Goal: Task Accomplishment & Management: Use online tool/utility

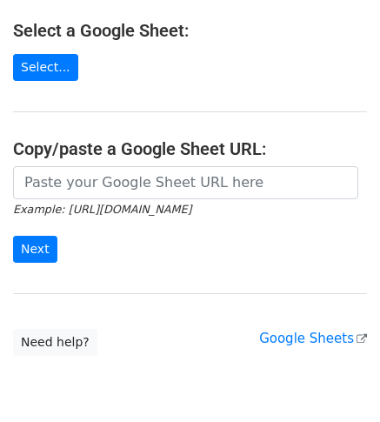
scroll to position [165, 0]
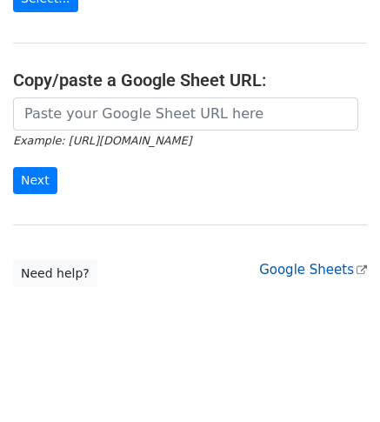
click at [324, 266] on link "Google Sheets" at bounding box center [313, 270] width 108 height 16
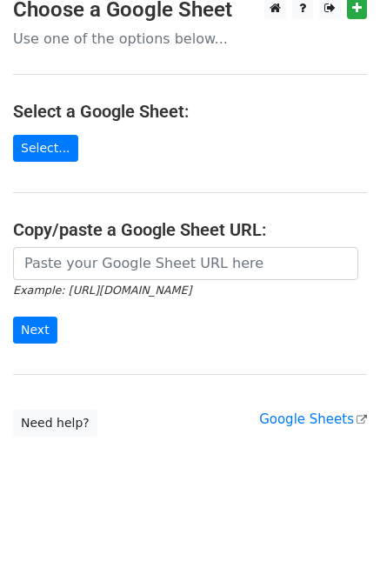
scroll to position [23, 0]
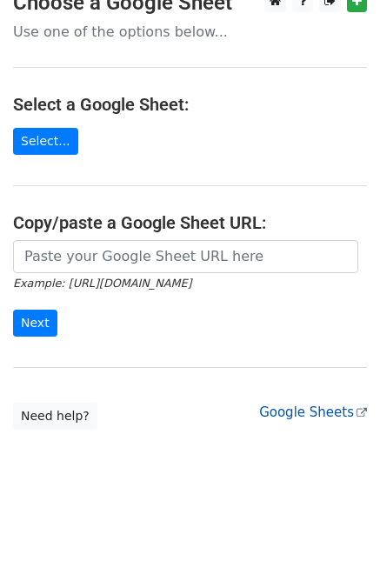
click at [311, 412] on link "Google Sheets" at bounding box center [313, 412] width 108 height 16
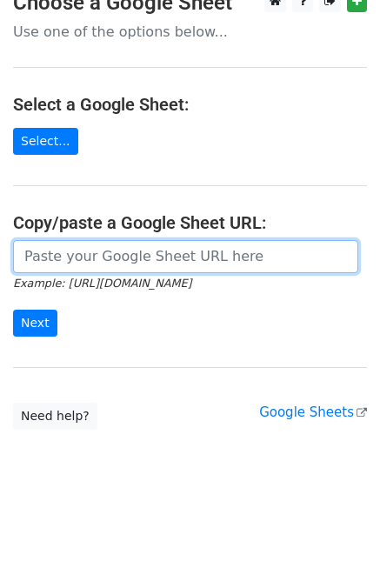
click at [109, 264] on input "url" at bounding box center [185, 256] width 345 height 33
paste input "https://docs.google.com/spreadsheets/d/1jfBD5e-gqutK93YVCTxSjghd7IJrvgzreVgyUMq…"
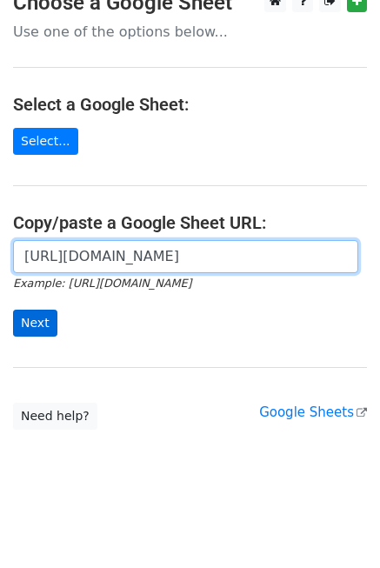
type input "https://docs.google.com/spreadsheets/d/1jfBD5e-gqutK93YVCTxSjghd7IJrvgzreVgyUMq…"
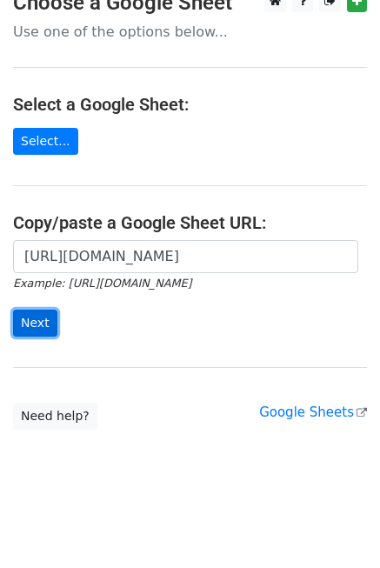
scroll to position [0, 0]
click at [32, 324] on input "Next" at bounding box center [35, 323] width 44 height 27
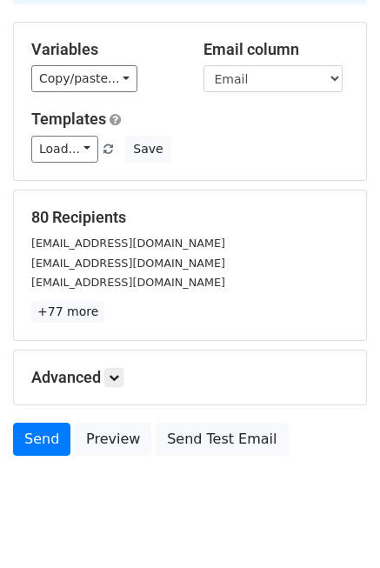
scroll to position [175, 0]
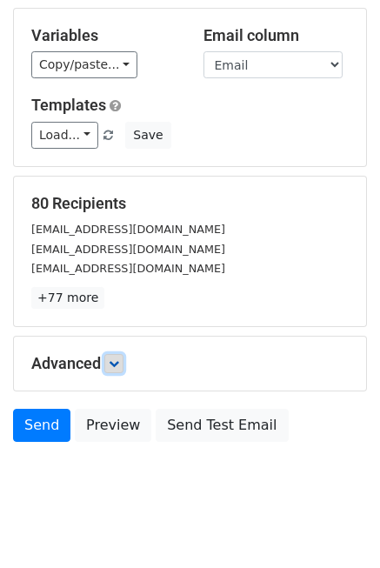
click at [118, 358] on icon at bounding box center [114, 363] width 10 height 10
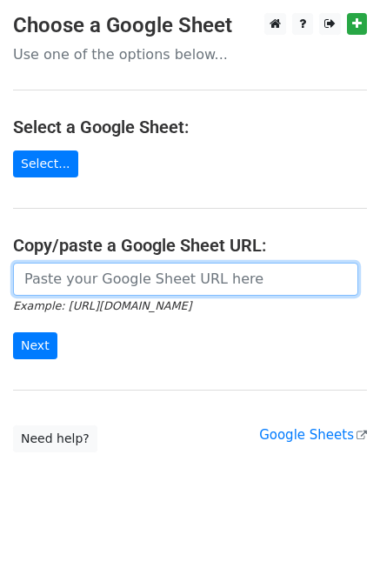
click at [43, 272] on input "url" at bounding box center [185, 279] width 345 height 33
paste input "[URL][DOMAIN_NAME]"
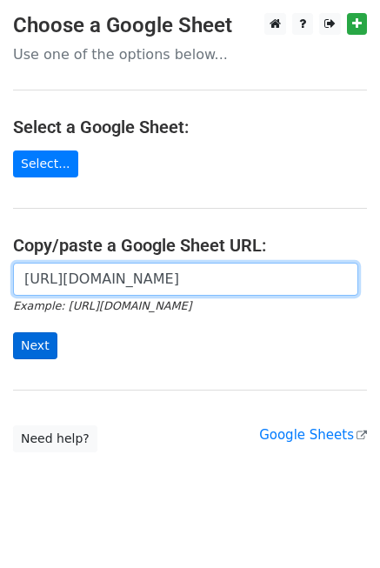
type input "[URL][DOMAIN_NAME]"
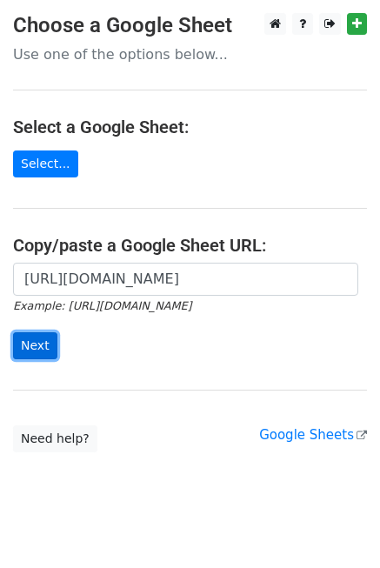
scroll to position [0, 0]
click at [29, 335] on input "Next" at bounding box center [35, 345] width 44 height 27
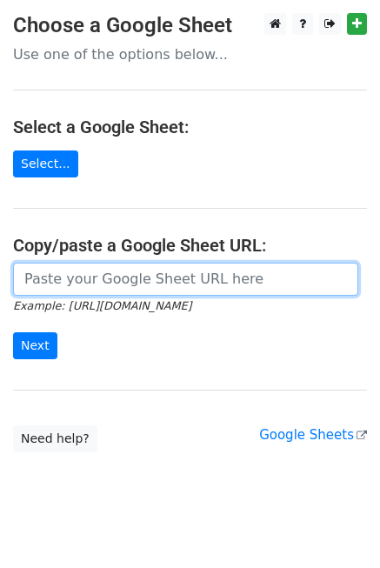
click at [82, 277] on input "url" at bounding box center [185, 279] width 345 height 33
paste input "[URL][DOMAIN_NAME]"
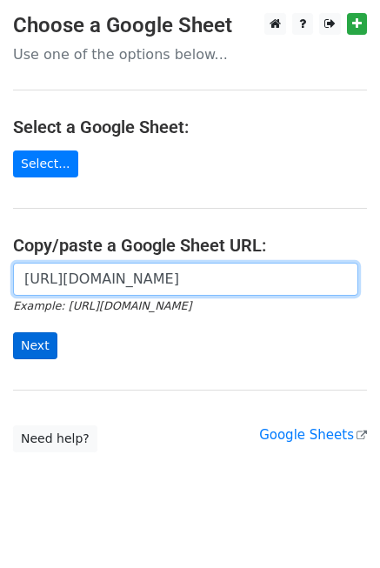
type input "[URL][DOMAIN_NAME]"
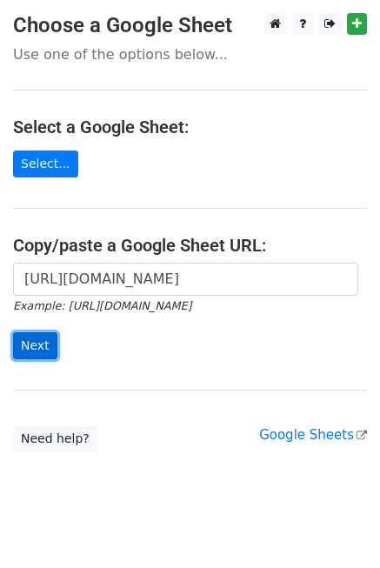
scroll to position [0, 0]
click at [34, 340] on input "Next" at bounding box center [35, 345] width 44 height 27
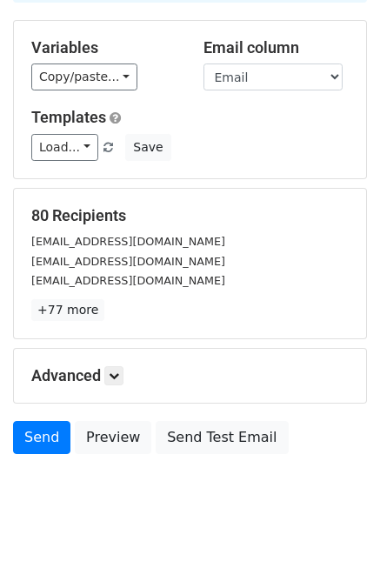
scroll to position [173, 0]
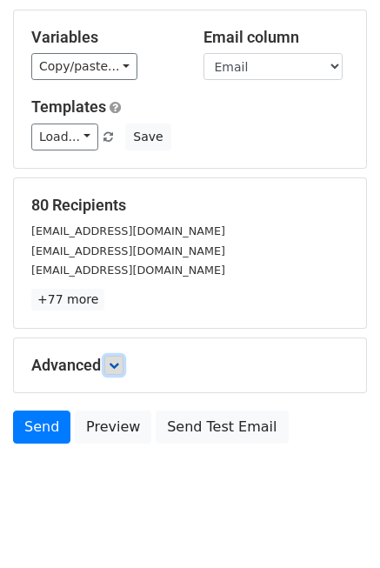
click at [115, 360] on icon at bounding box center [114, 365] width 10 height 10
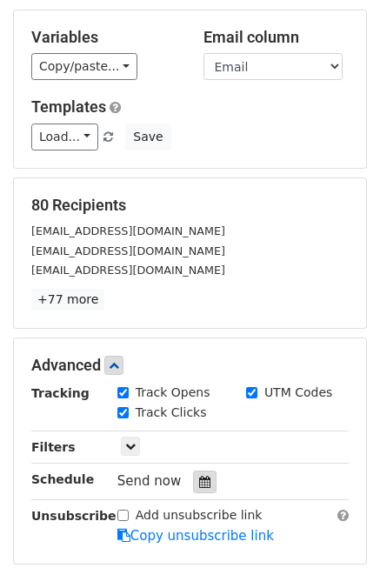
click at [199, 476] on icon at bounding box center [204, 482] width 11 height 12
click at [277, 196] on h5 "80 Recipients" at bounding box center [189, 205] width 317 height 19
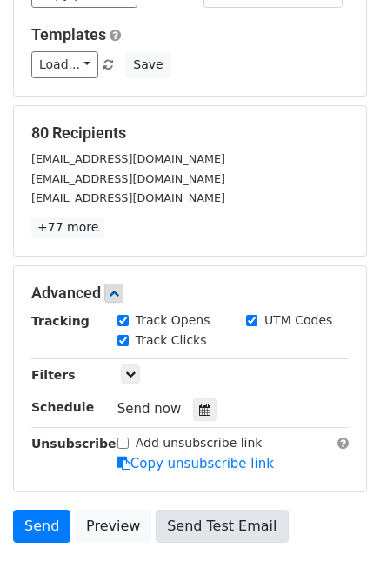
scroll to position [345, 0]
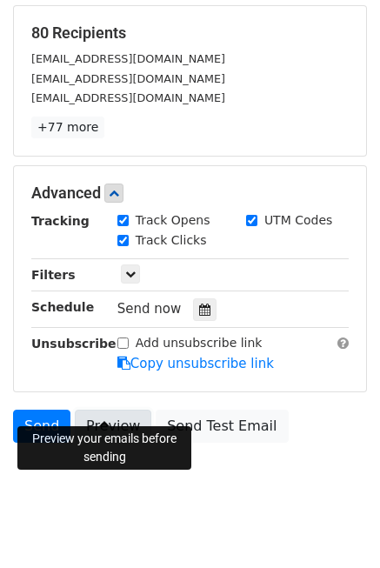
click at [104, 410] on link "Preview" at bounding box center [113, 426] width 77 height 33
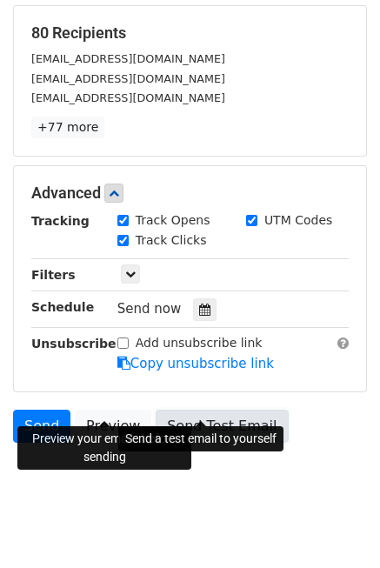
click at [225, 410] on link "Send Test Email" at bounding box center [222, 426] width 132 height 33
